Goal: Ask a question

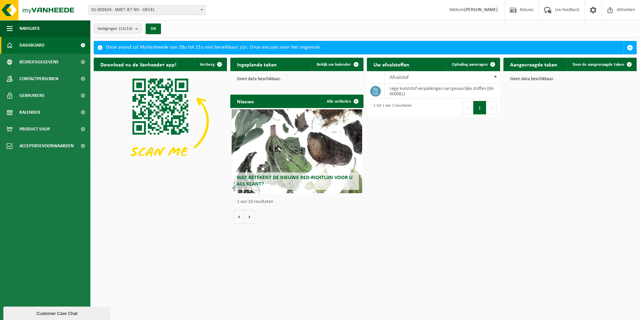
click at [42, 312] on div "Customer Care Chat" at bounding box center [56, 312] width 97 height 5
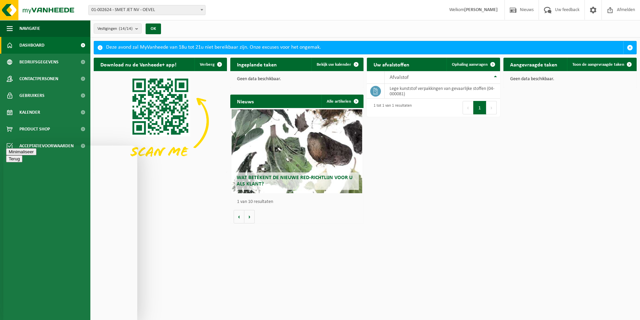
click at [12, 155] on button "Terug" at bounding box center [14, 151] width 16 height 7
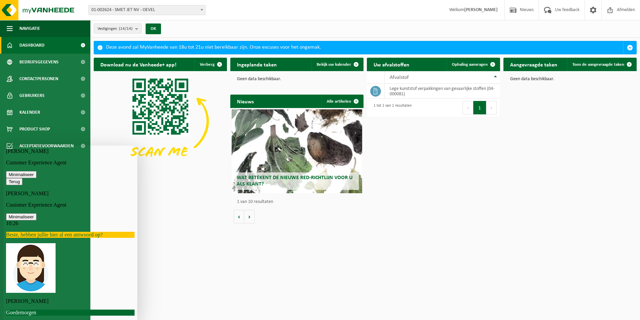
scroll to position [6, 0]
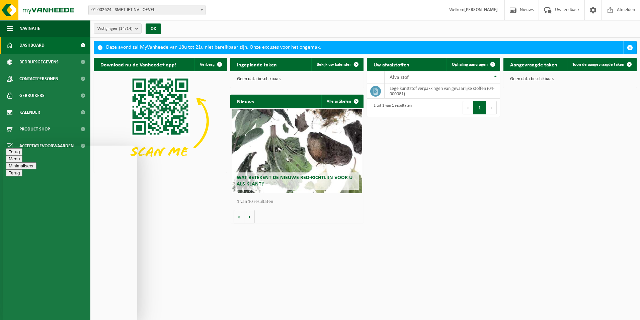
type textarea "J"
click at [186, 193] on div "Download nu de Vanheede+ app! Verberg Ingeplande taken Bekijk uw kalender Geen …" at bounding box center [365, 140] width 547 height 172
